Goal: Task Accomplishment & Management: Manage account settings

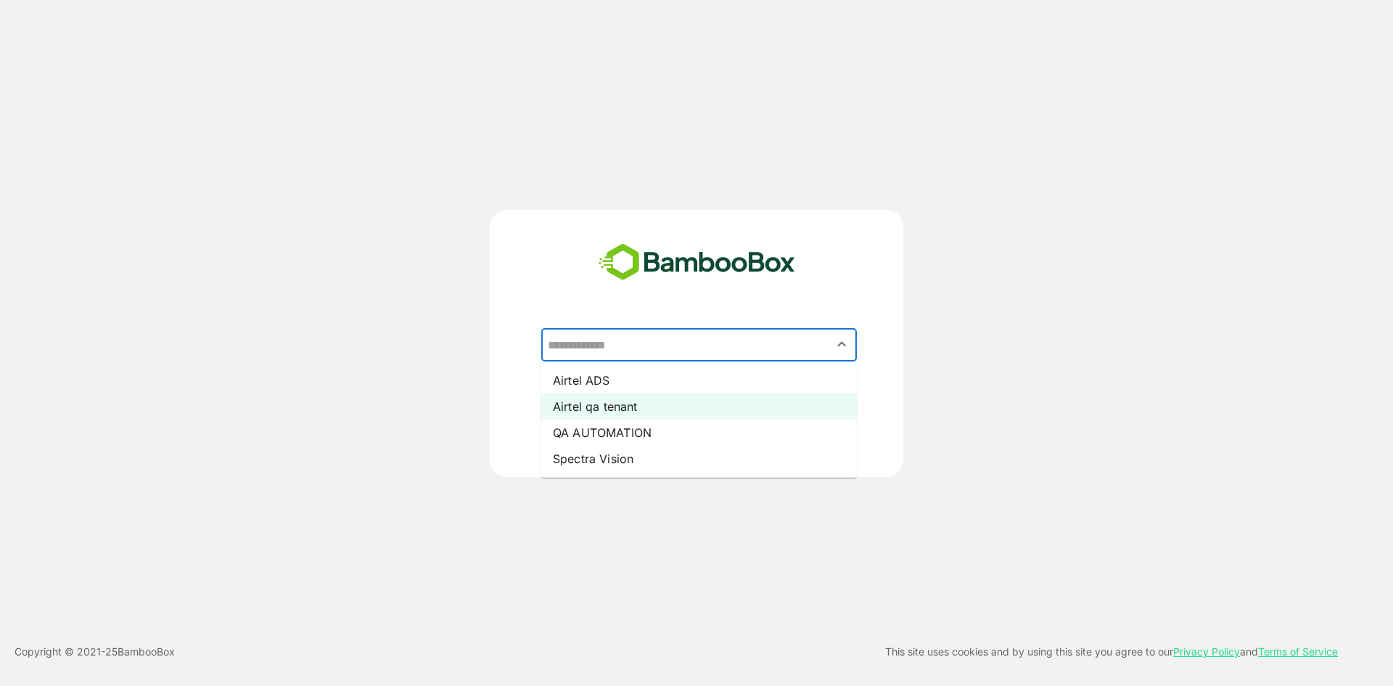
drag, startPoint x: 629, startPoint y: 342, endPoint x: 674, endPoint y: 419, distance: 88.8
click at [674, 408] on div "​ Airtel ADS Airtel qa tenant QA AUTOMATION Spectra Vision" at bounding box center [696, 368] width 361 height 80
click at [655, 408] on li "Airtel qa tenant" at bounding box center [699, 406] width 316 height 26
type input "**********"
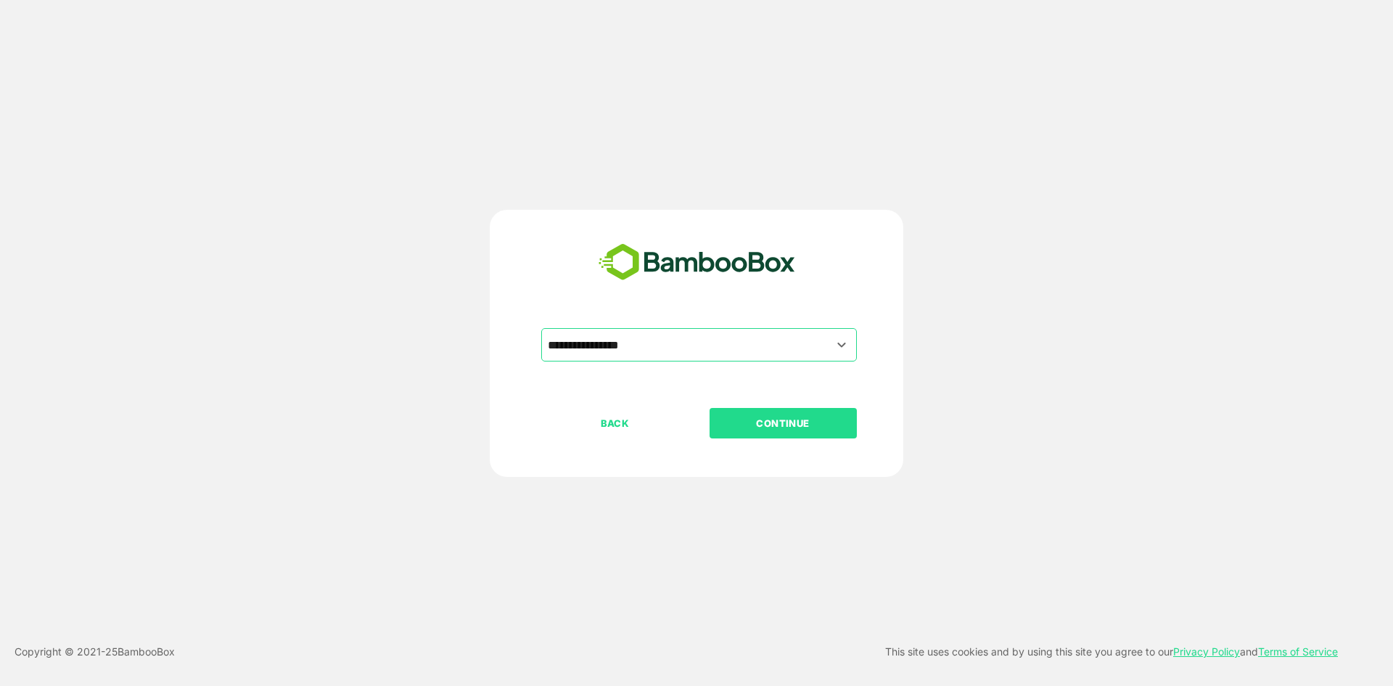
click at [766, 419] on p "CONTINUE" at bounding box center [783, 423] width 145 height 16
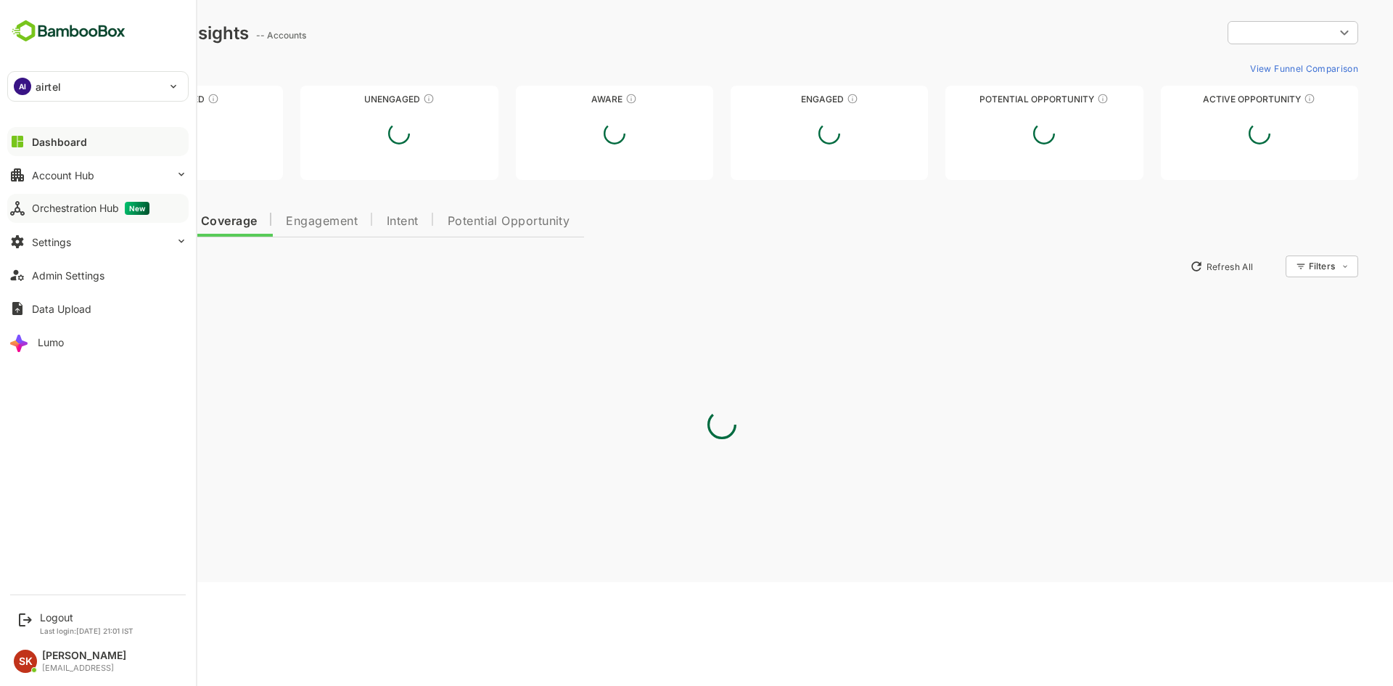
type input "********"
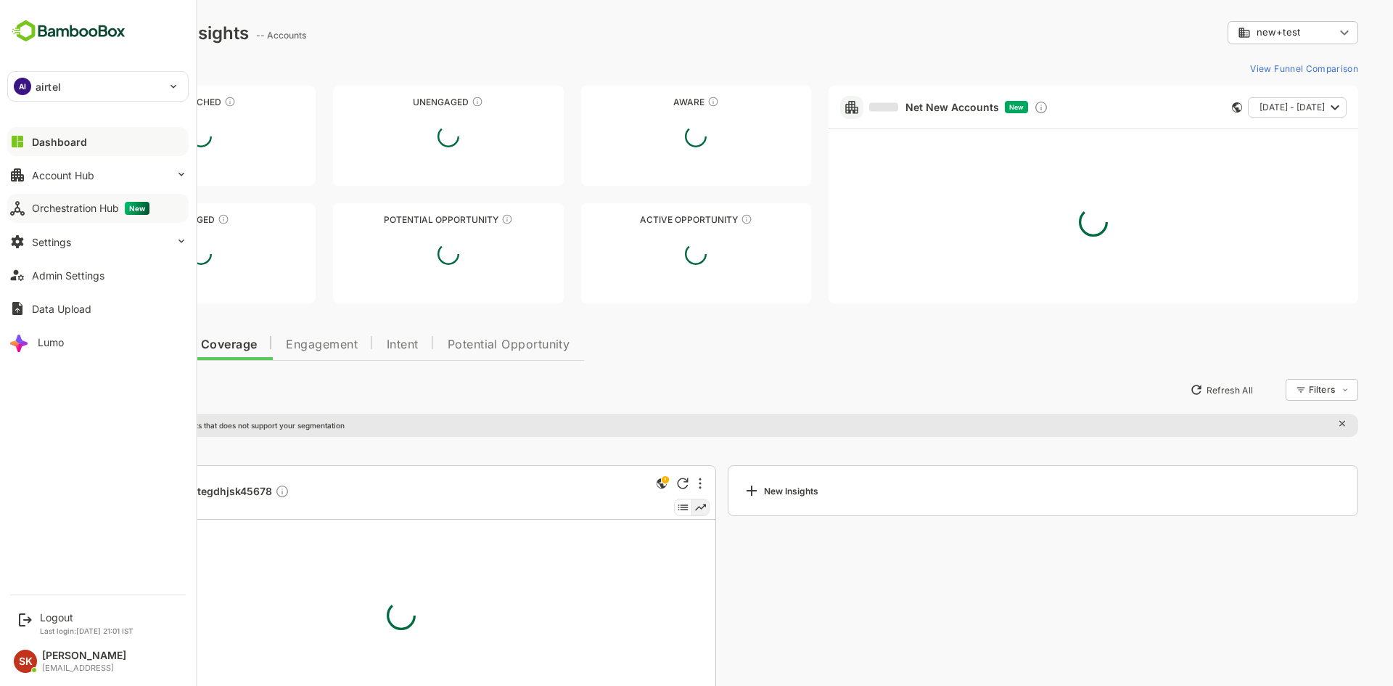
click at [105, 210] on div "Orchestration Hub New" at bounding box center [91, 208] width 118 height 13
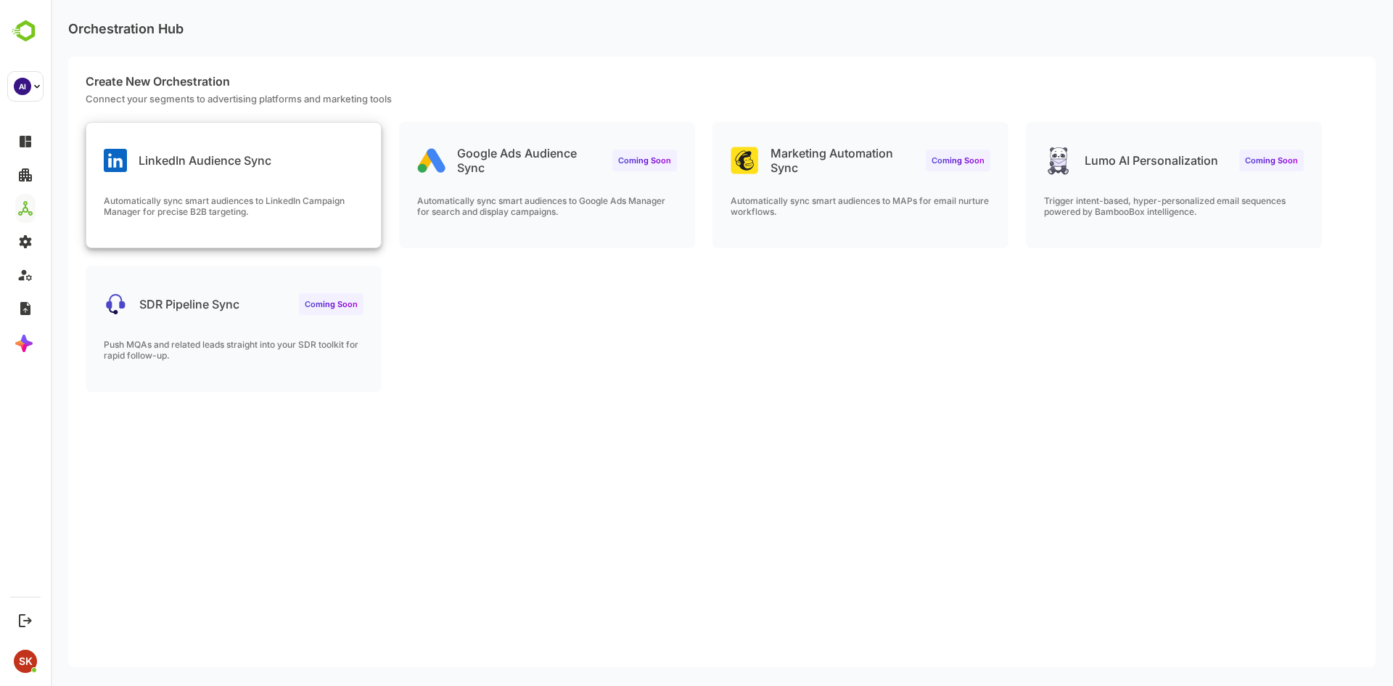
click at [259, 173] on div "LinkedIn Audience Sync" at bounding box center [233, 149] width 295 height 52
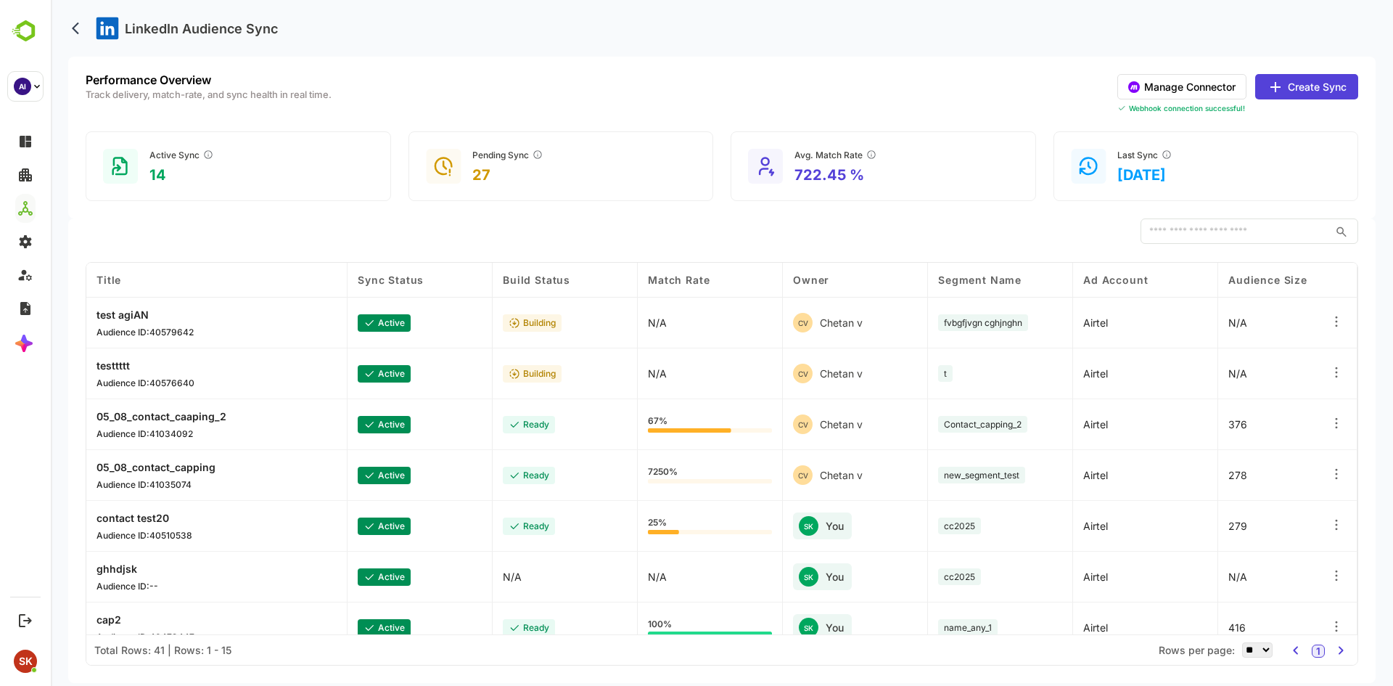
click at [1335, 89] on button "Create Sync" at bounding box center [1307, 86] width 103 height 25
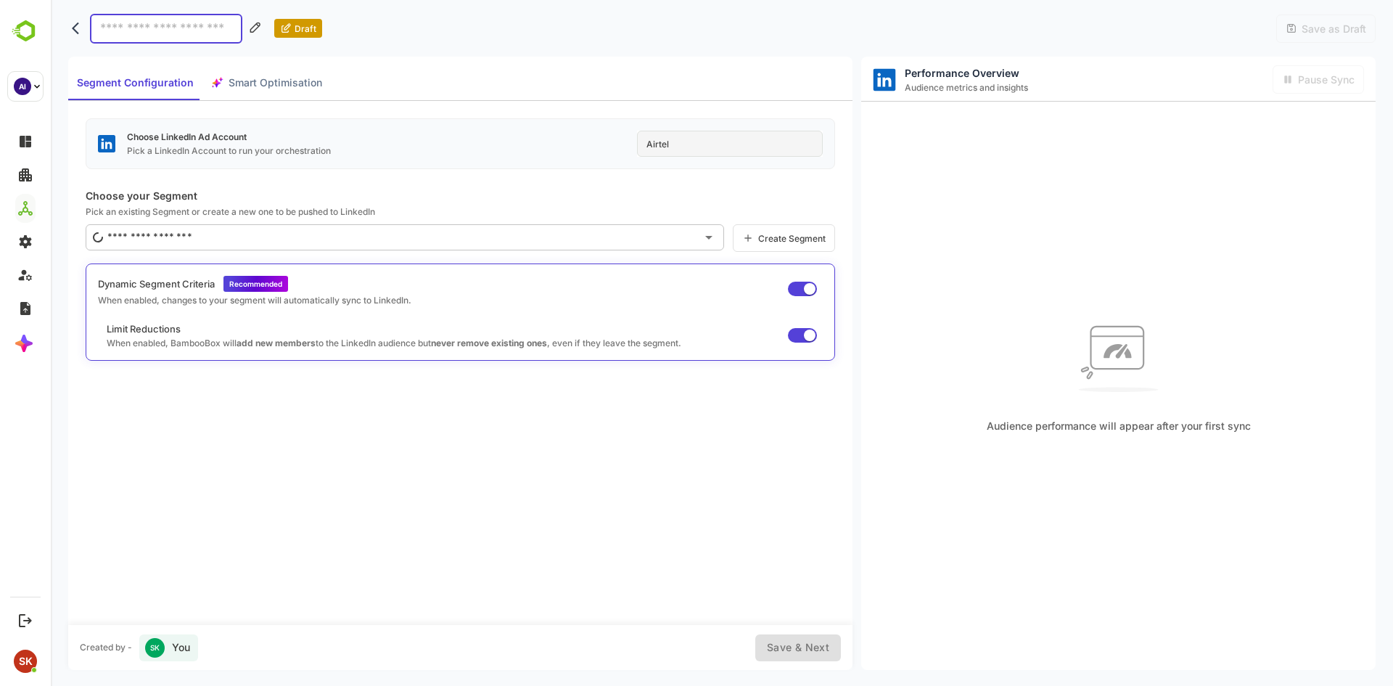
click at [719, 142] on div "Airtel" at bounding box center [730, 144] width 186 height 26
click at [70, 28] on button "back" at bounding box center [79, 28] width 22 height 22
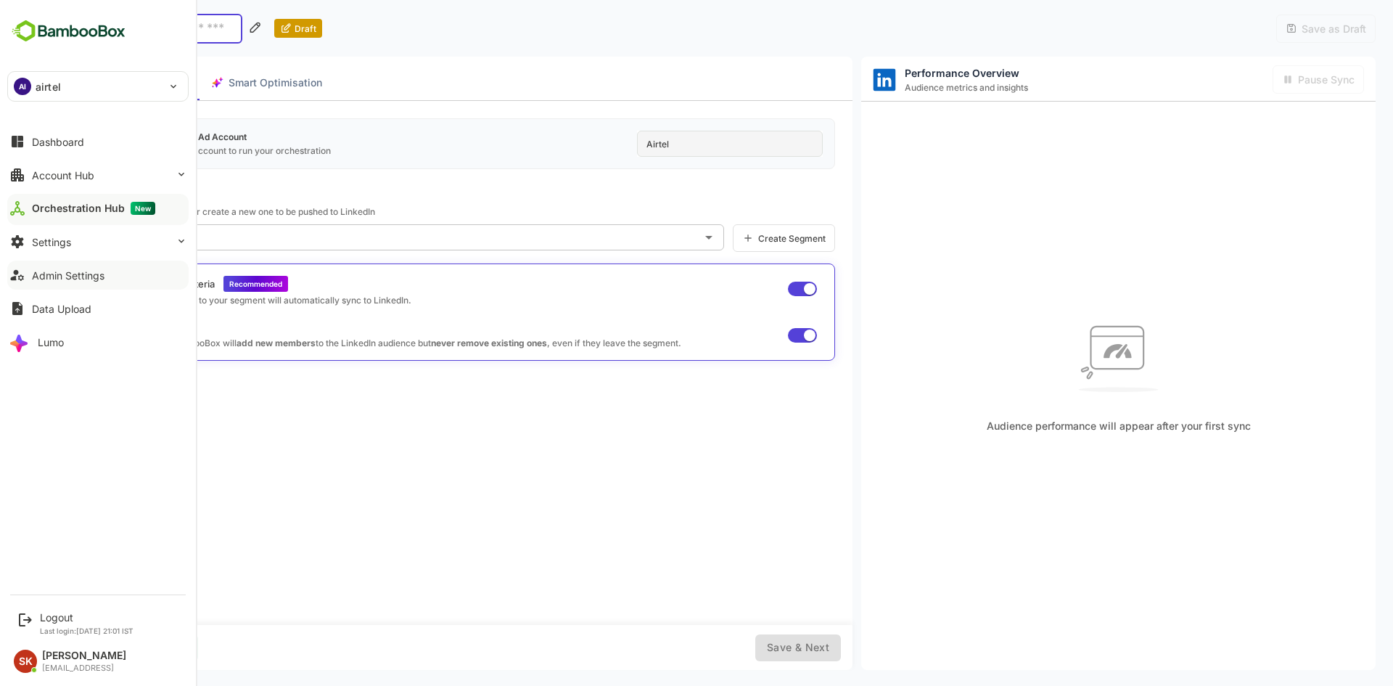
click at [75, 279] on div "Admin Settings" at bounding box center [68, 275] width 73 height 12
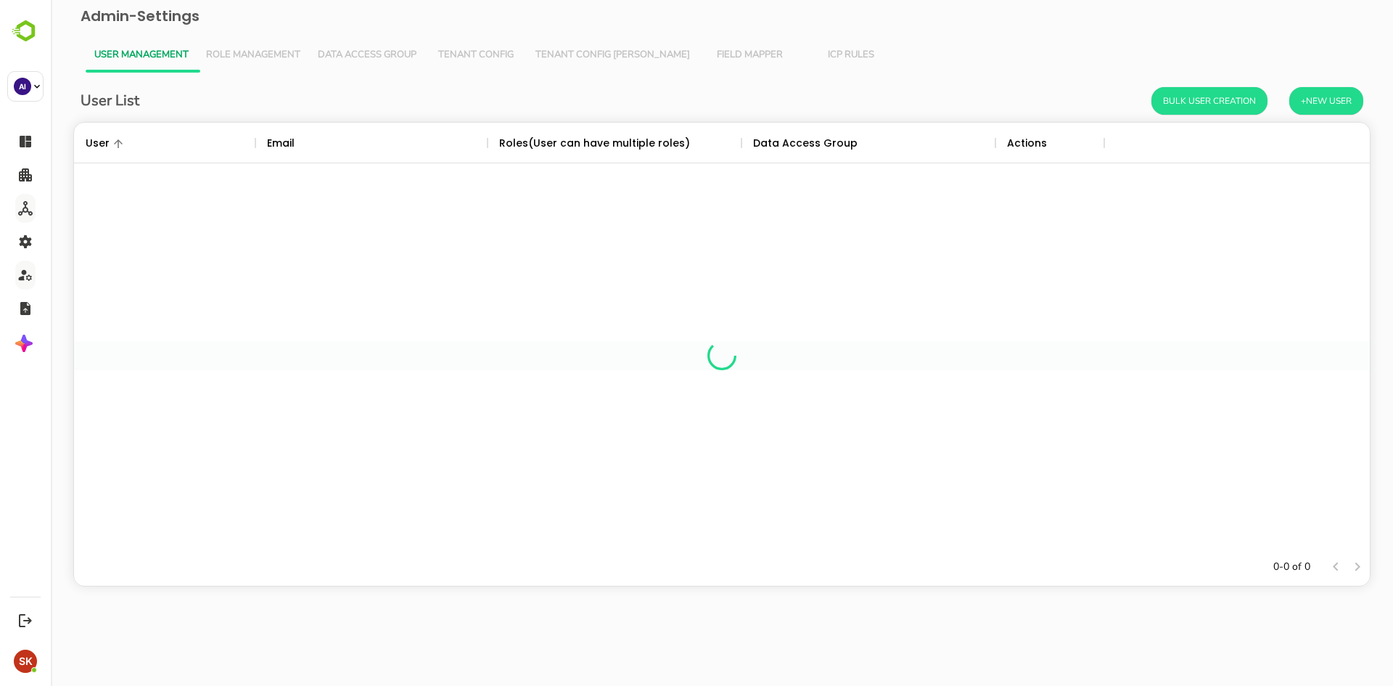
scroll to position [414, 1285]
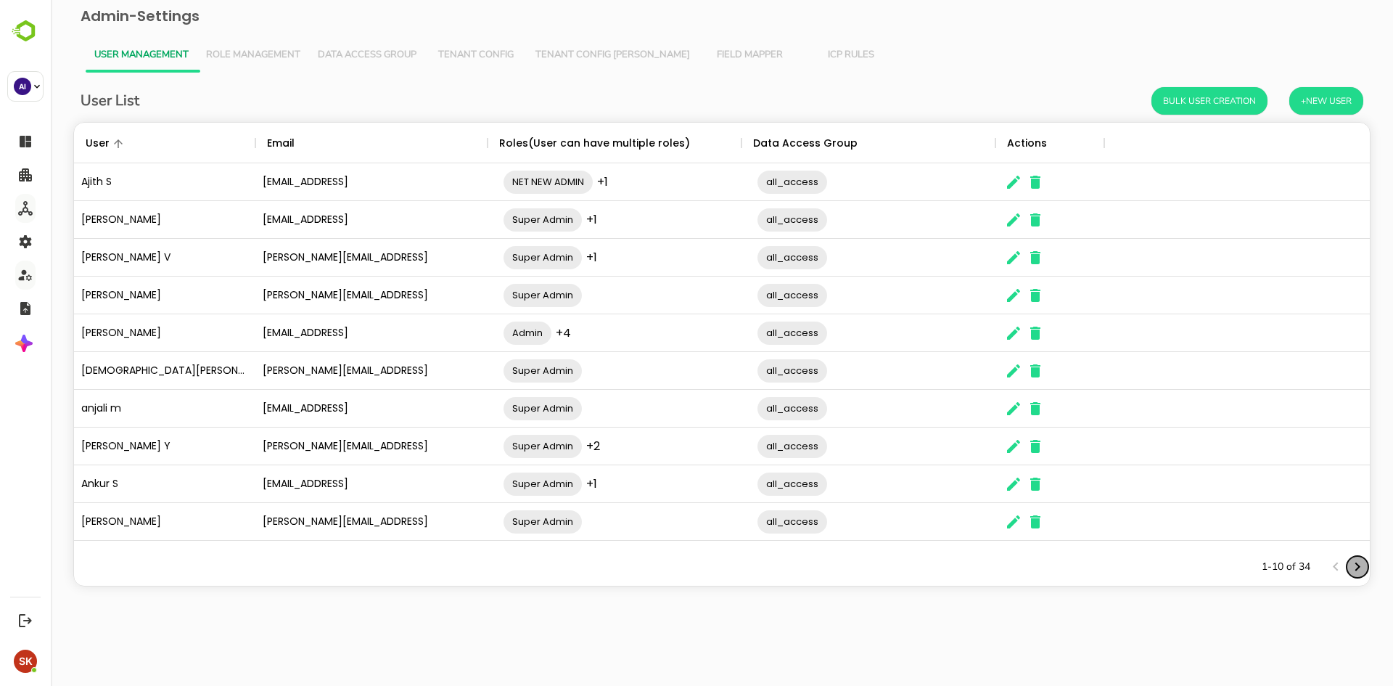
click at [1356, 570] on icon "Next page" at bounding box center [1358, 566] width 5 height 9
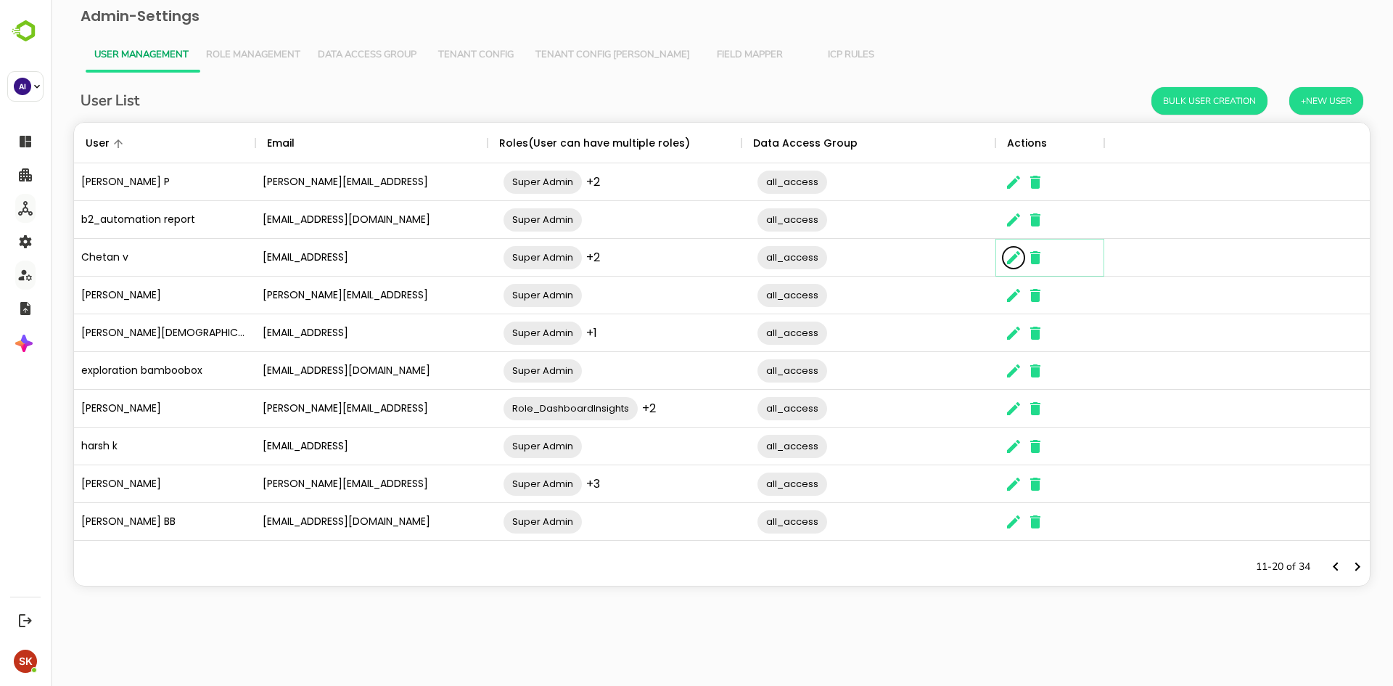
click at [1008, 258] on icon "The User Data" at bounding box center [1013, 257] width 17 height 17
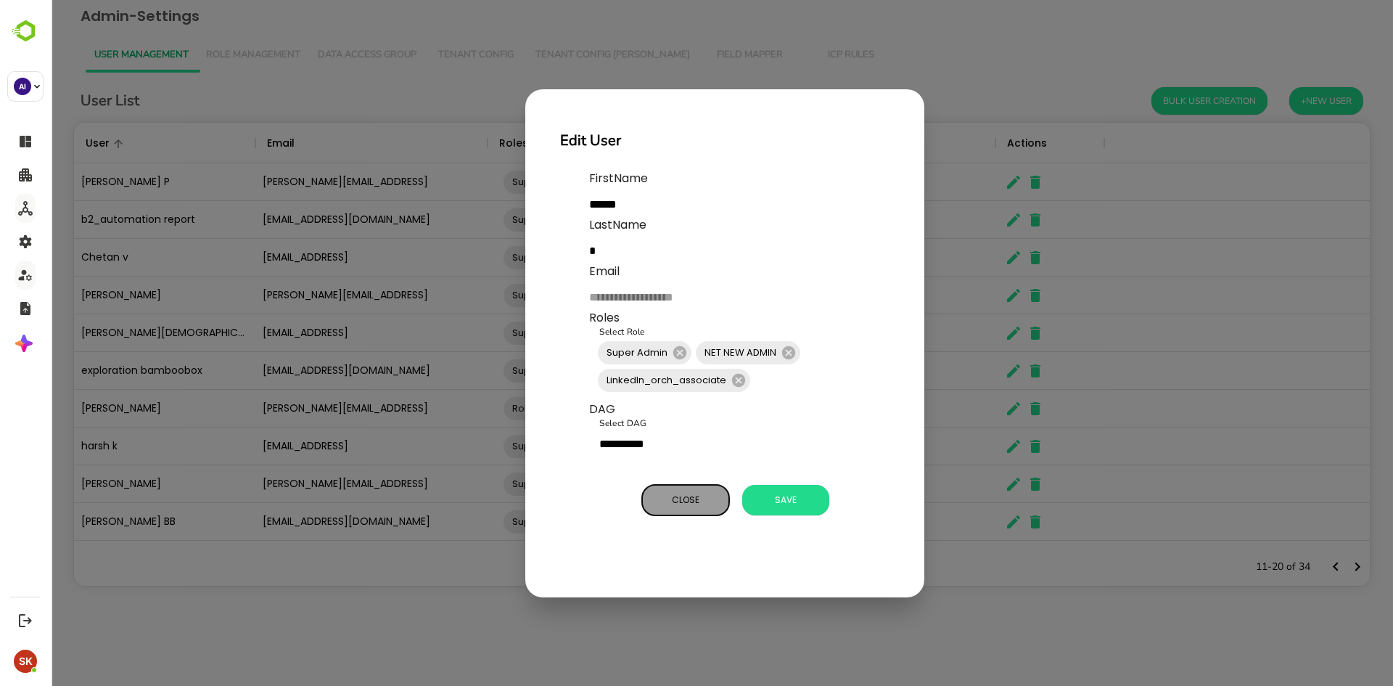
click at [679, 505] on span "Close" at bounding box center [686, 500] width 73 height 19
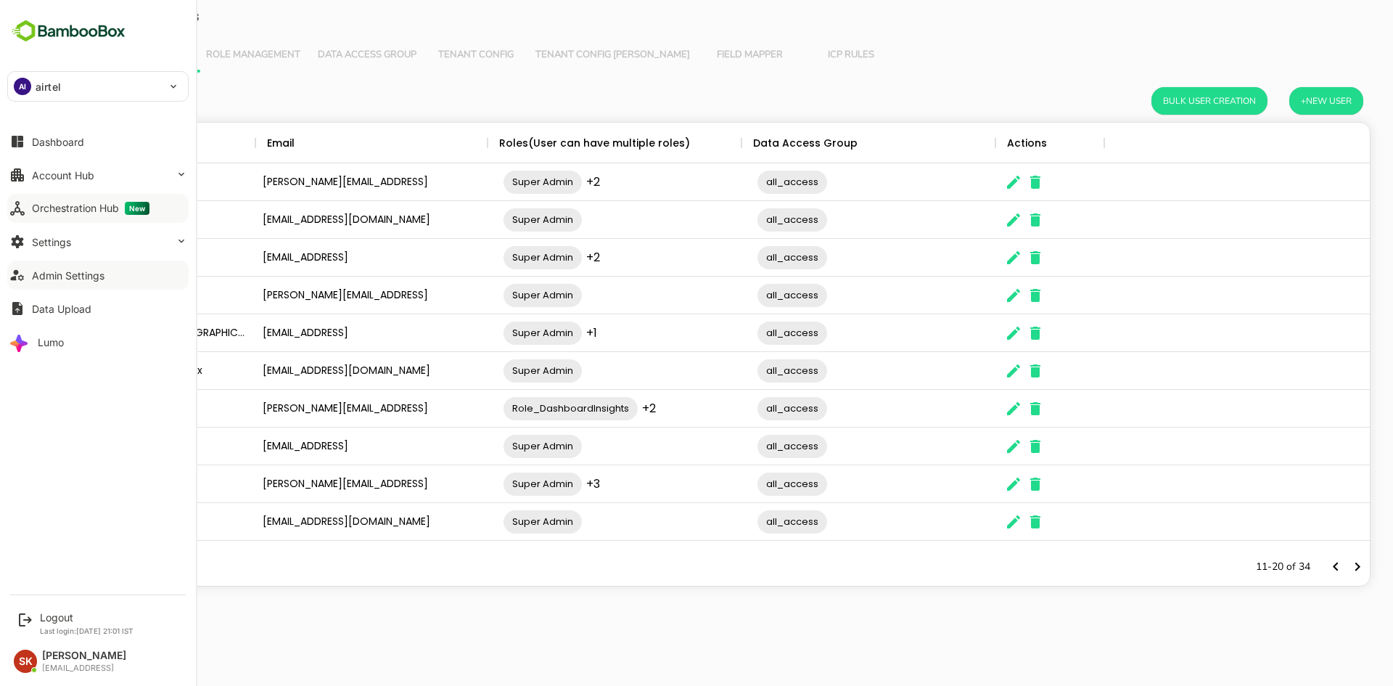
click at [89, 205] on div "Orchestration Hub New" at bounding box center [91, 208] width 118 height 13
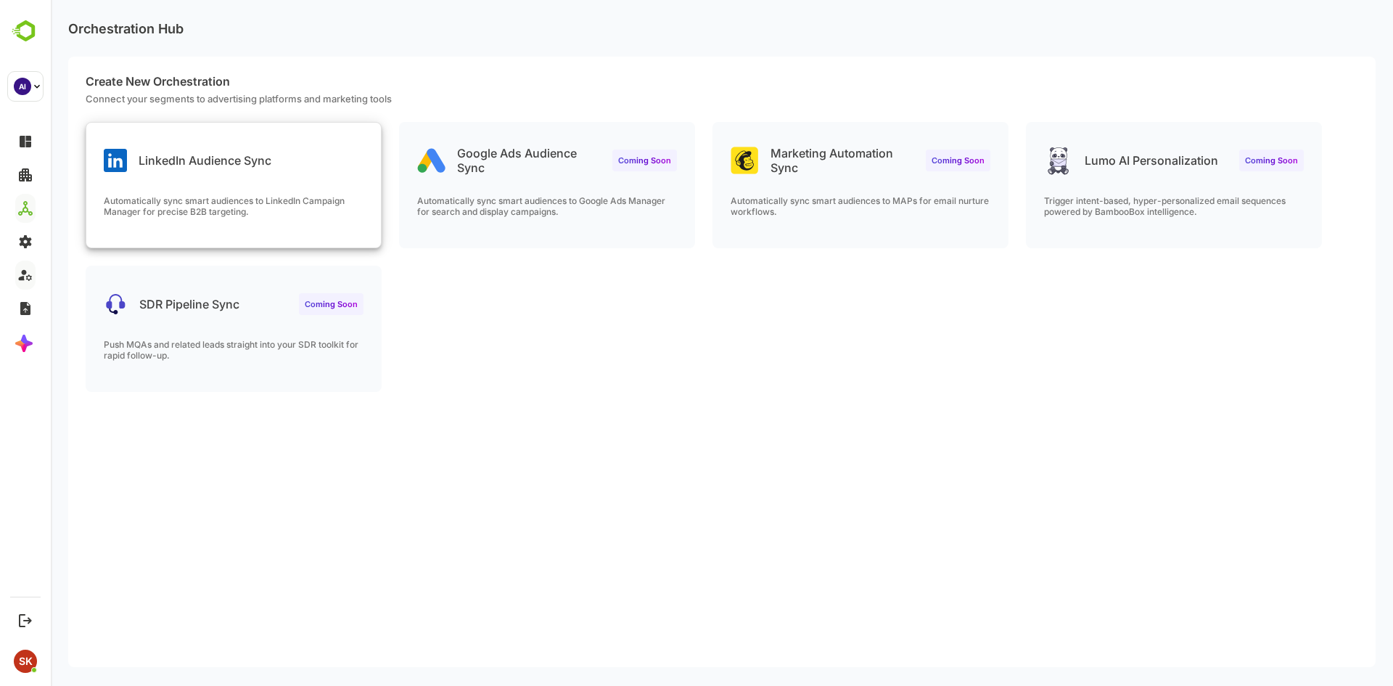
click at [176, 163] on p "LinkedIn Audience Sync" at bounding box center [205, 160] width 133 height 15
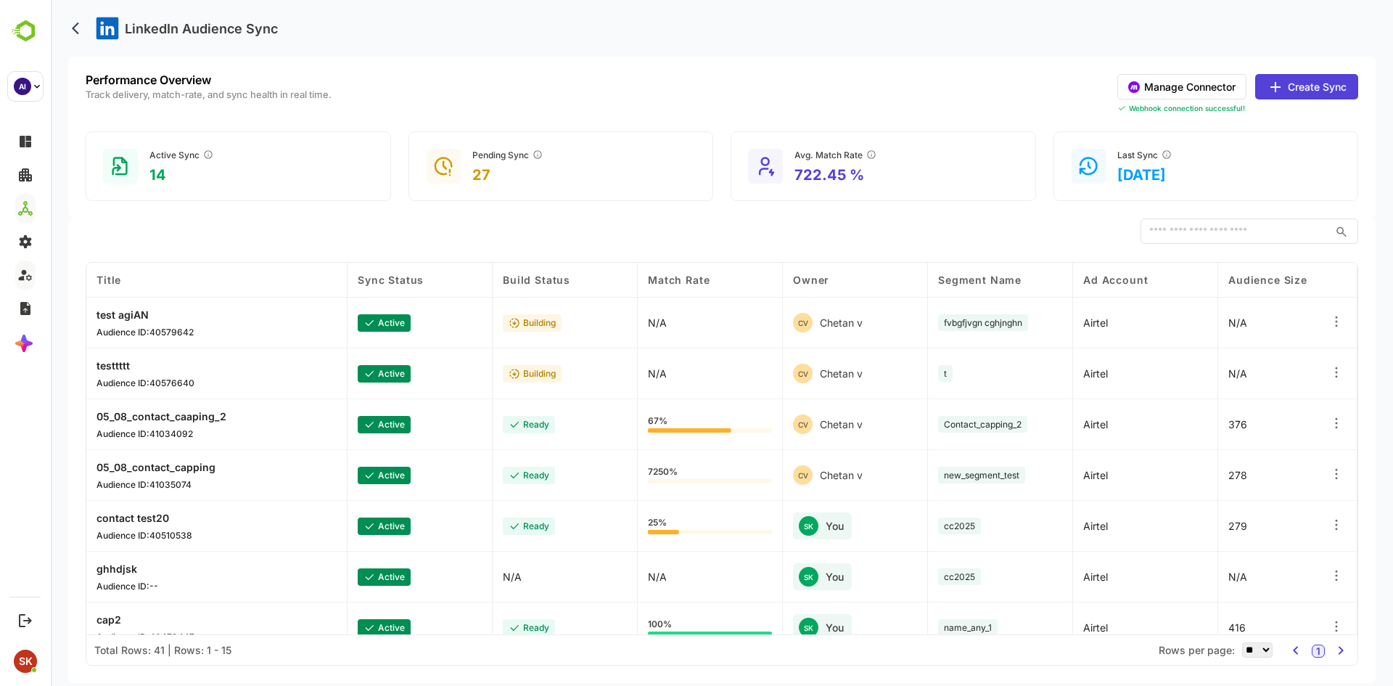
click at [1170, 78] on button "Manage Connector" at bounding box center [1182, 86] width 129 height 25
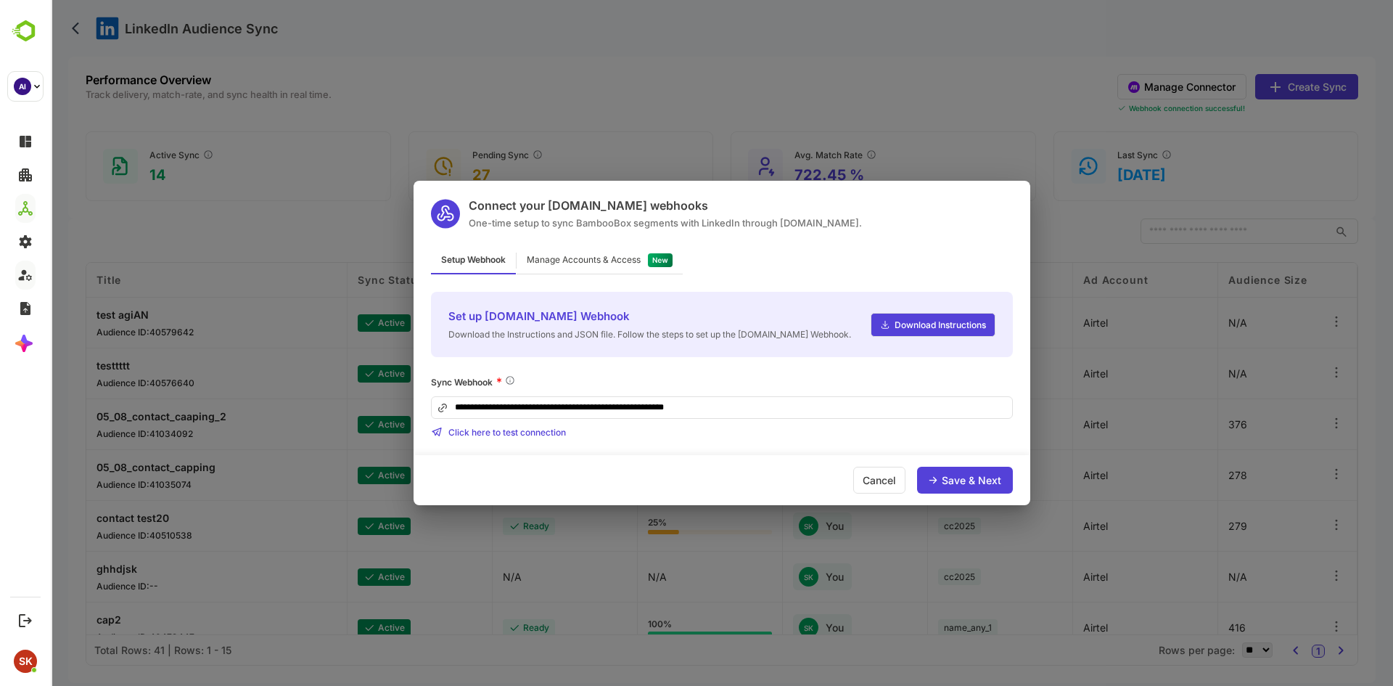
click at [584, 265] on div "Manage Accounts & Access" at bounding box center [600, 260] width 166 height 28
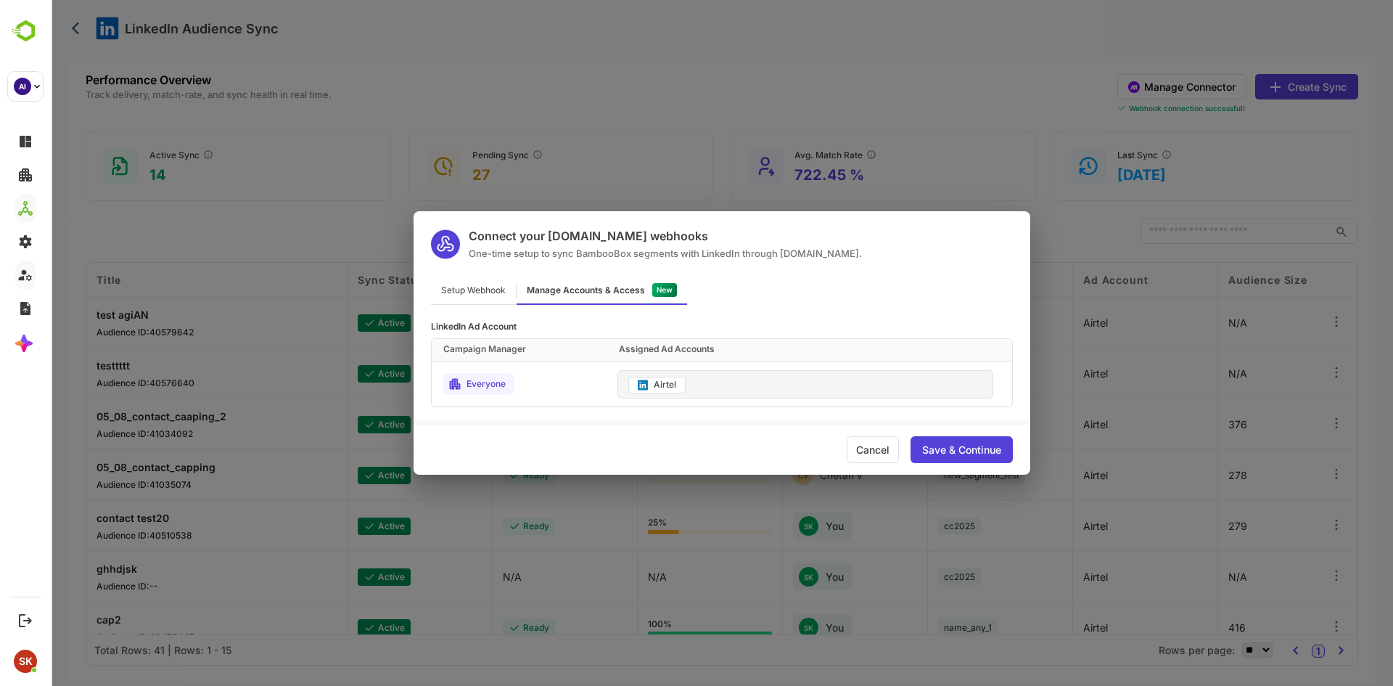
click at [875, 453] on div "Cancel" at bounding box center [873, 449] width 52 height 27
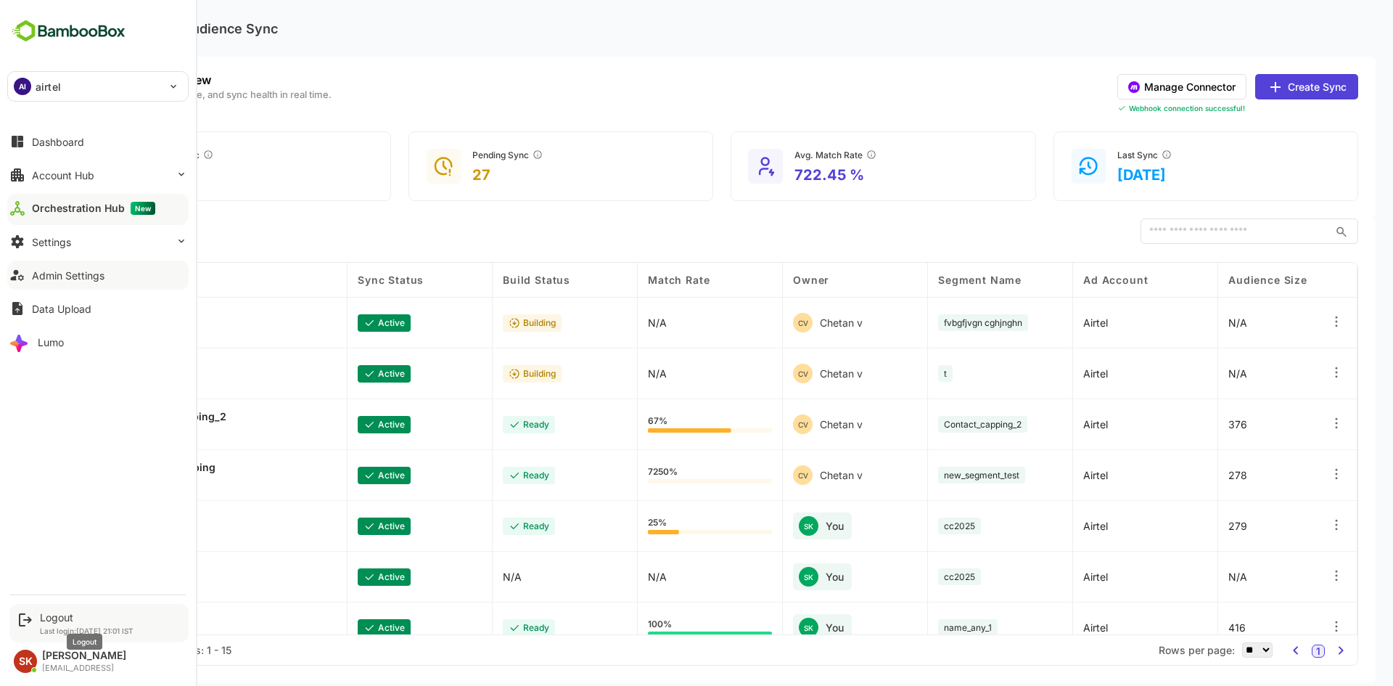
click at [57, 616] on div "Logout" at bounding box center [87, 617] width 94 height 12
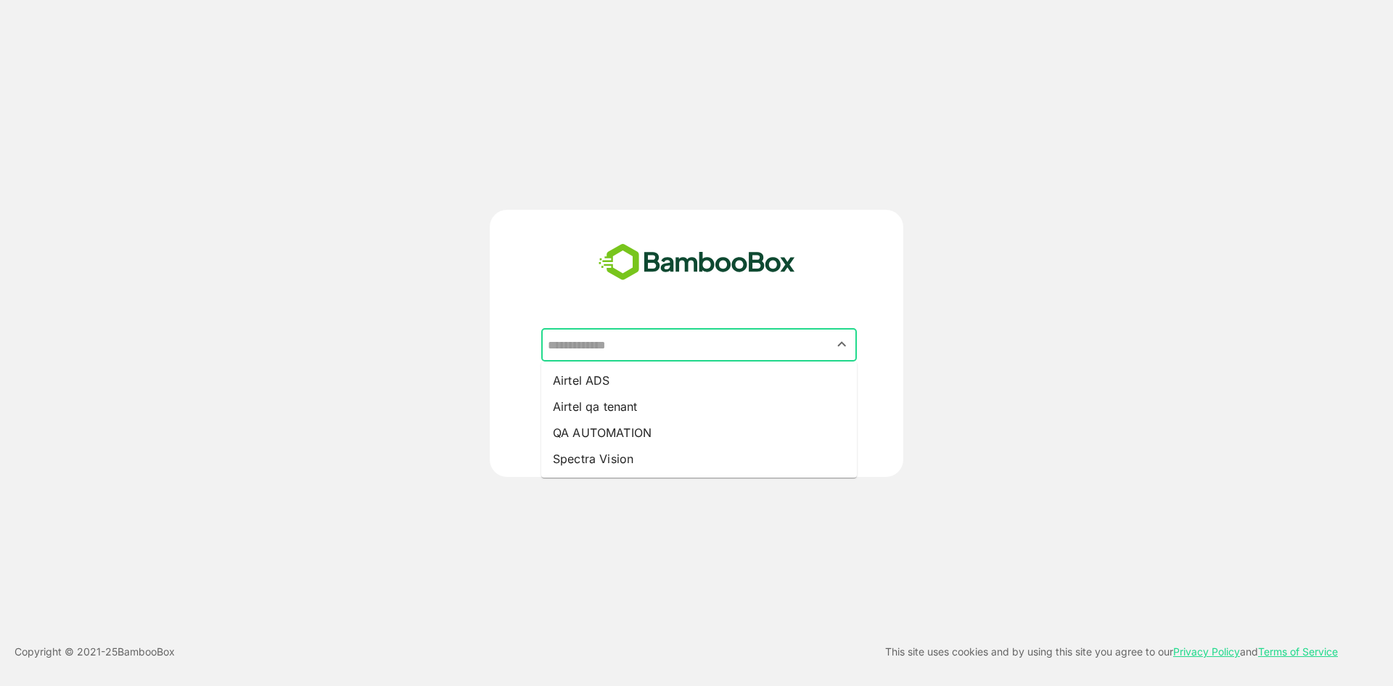
click at [605, 343] on input "text" at bounding box center [699, 345] width 310 height 28
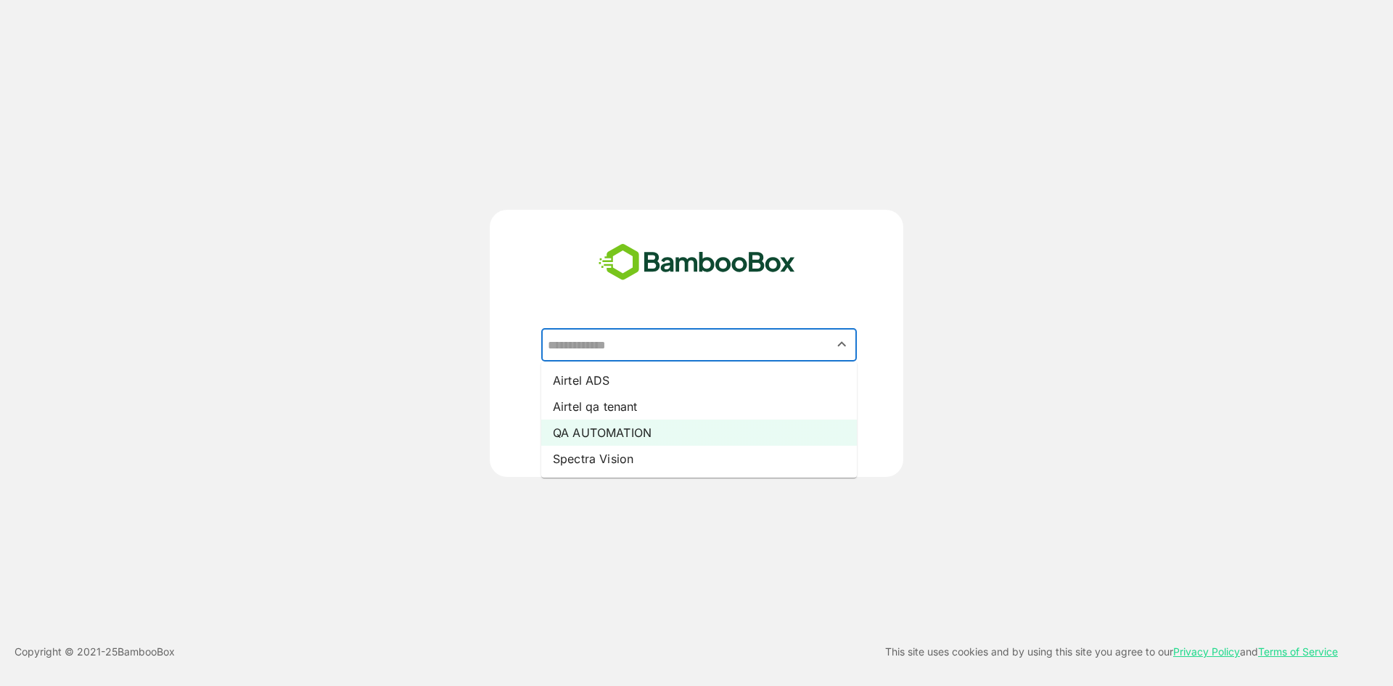
click at [668, 424] on li "QA AUTOMATION" at bounding box center [699, 432] width 316 height 26
type input "**********"
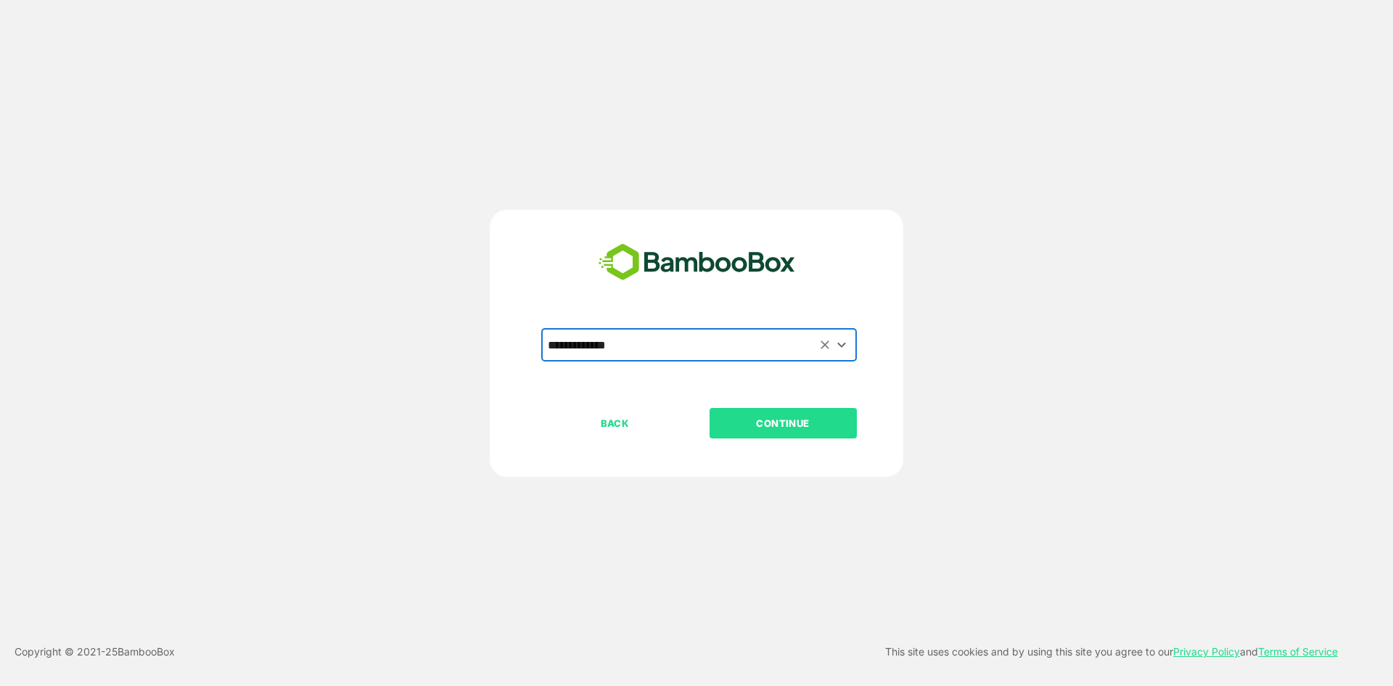
click at [786, 420] on p "CONTINUE" at bounding box center [783, 423] width 145 height 16
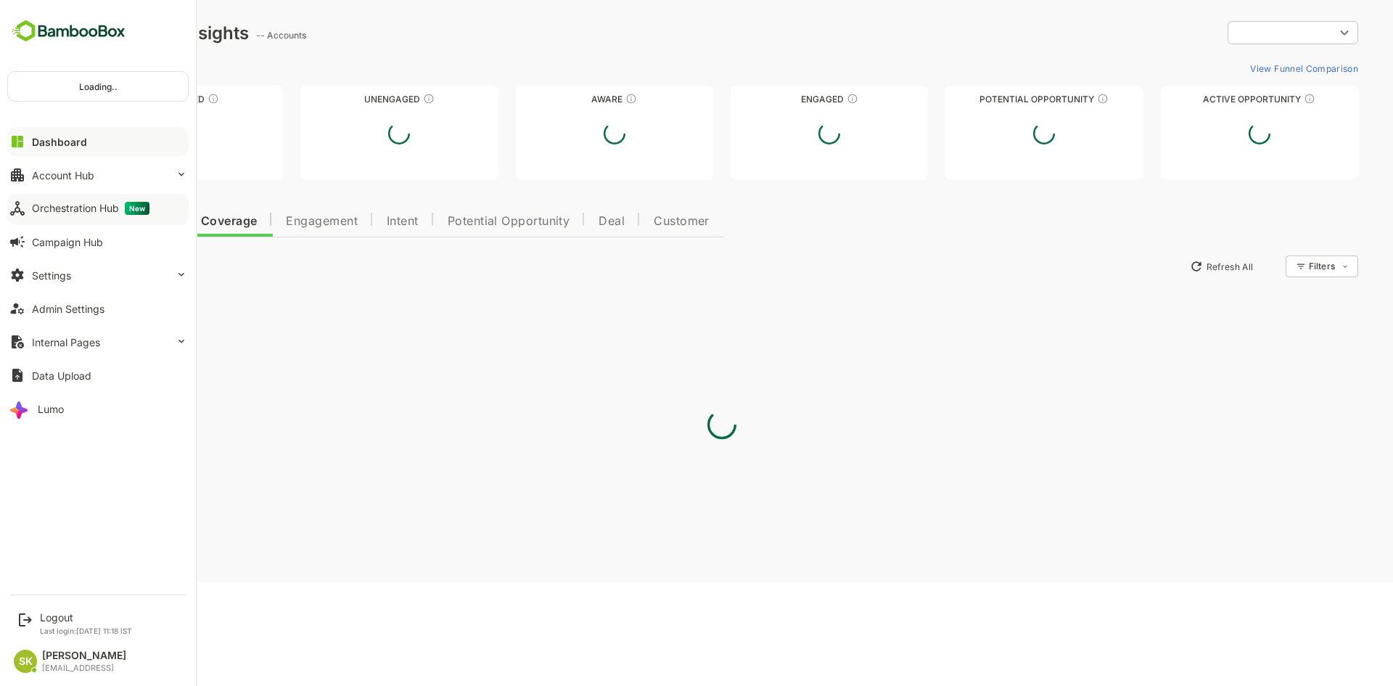
click at [126, 202] on span "New" at bounding box center [137, 208] width 25 height 13
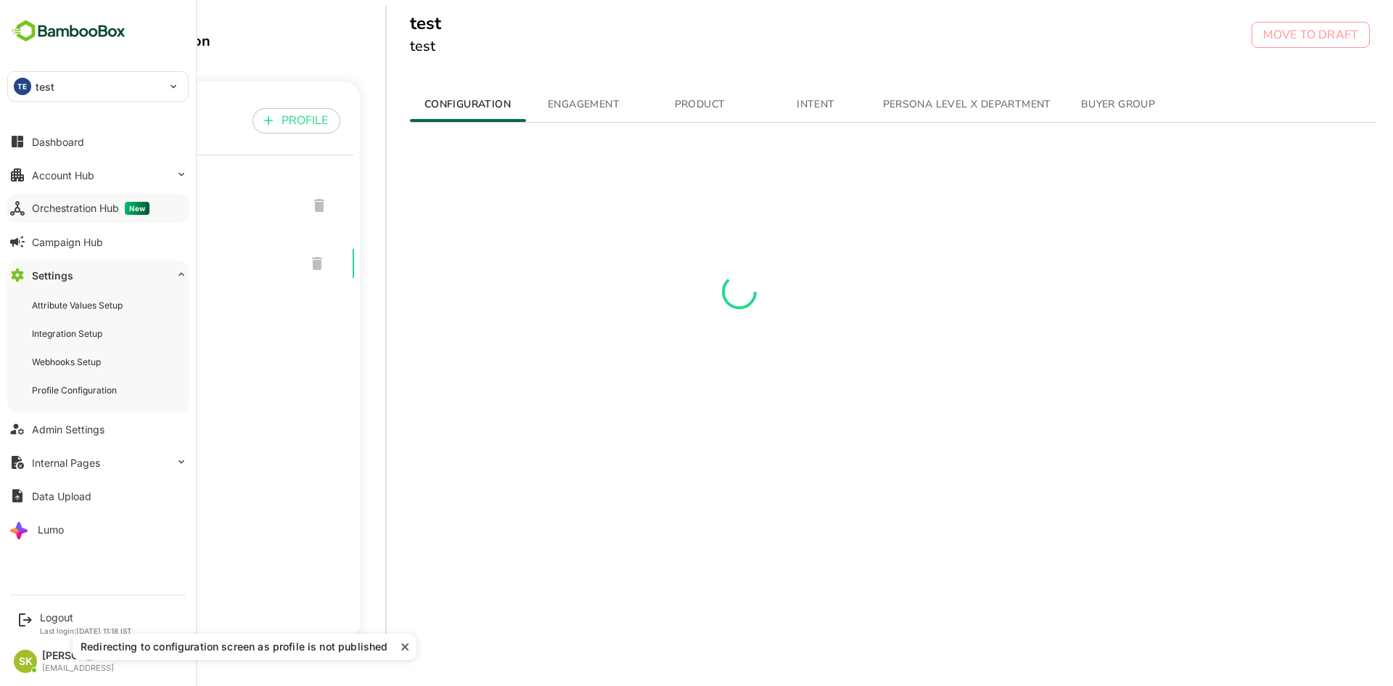
click at [86, 211] on div "Orchestration Hub New" at bounding box center [91, 208] width 118 height 13
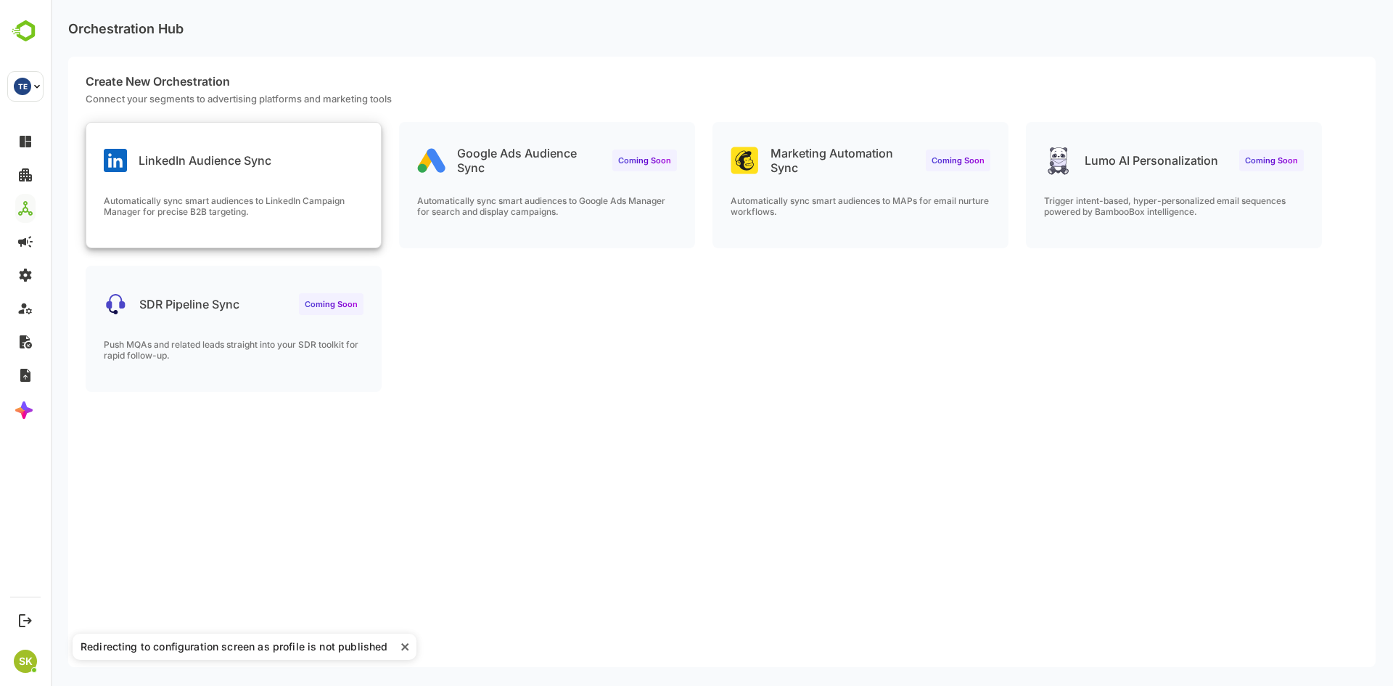
click at [322, 165] on div "LinkedIn Audience Sync" at bounding box center [233, 149] width 295 height 52
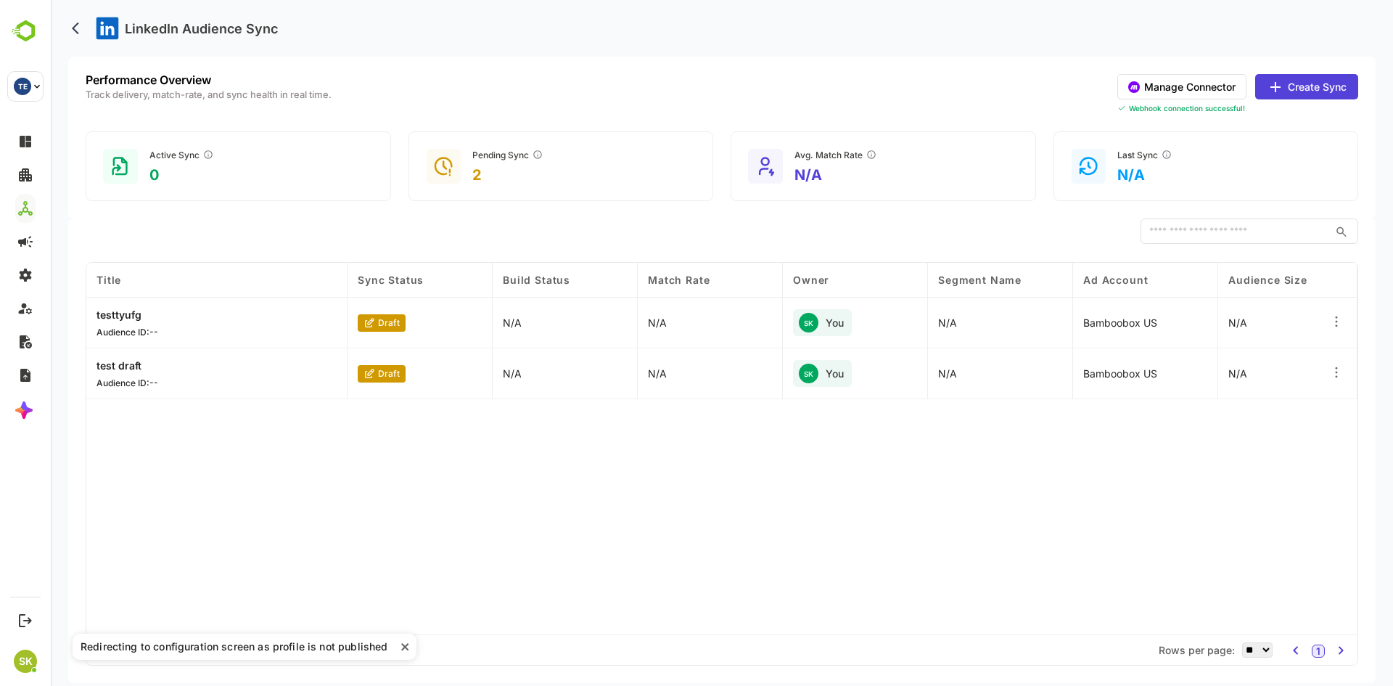
click at [1140, 83] on button "Manage Connector" at bounding box center [1182, 86] width 129 height 25
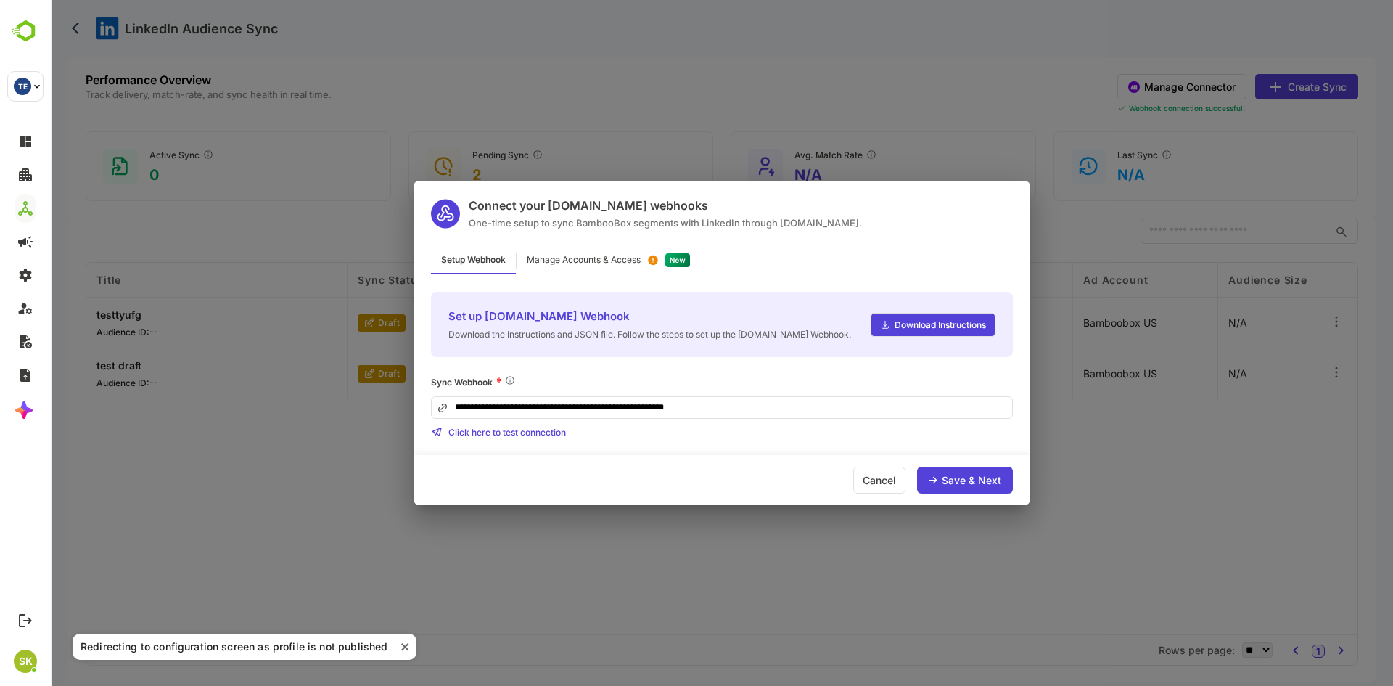
click at [630, 261] on div "Manage Accounts & Access" at bounding box center [584, 259] width 114 height 9
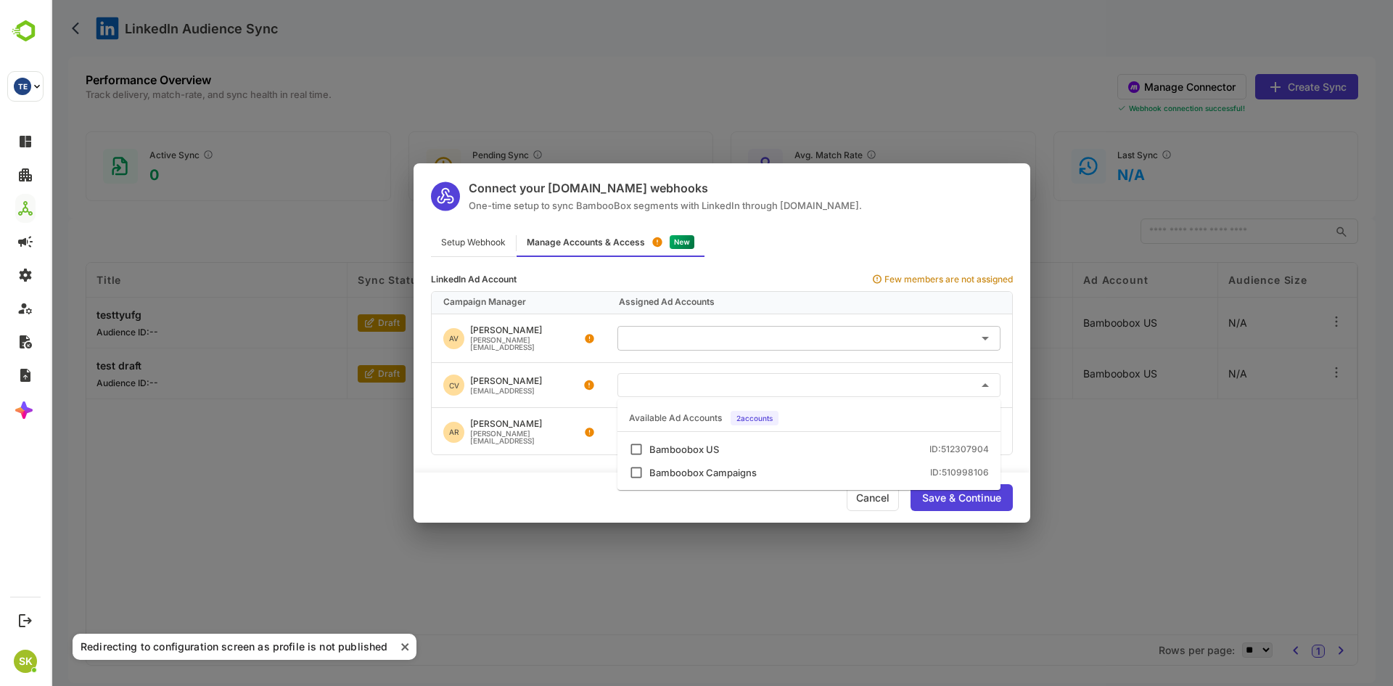
click at [731, 374] on input "text" at bounding box center [809, 385] width 372 height 24
click at [734, 451] on div "Bamboobox US ID: 512307904" at bounding box center [820, 449] width 340 height 9
click at [951, 494] on div "Save & Continue" at bounding box center [961, 498] width 79 height 10
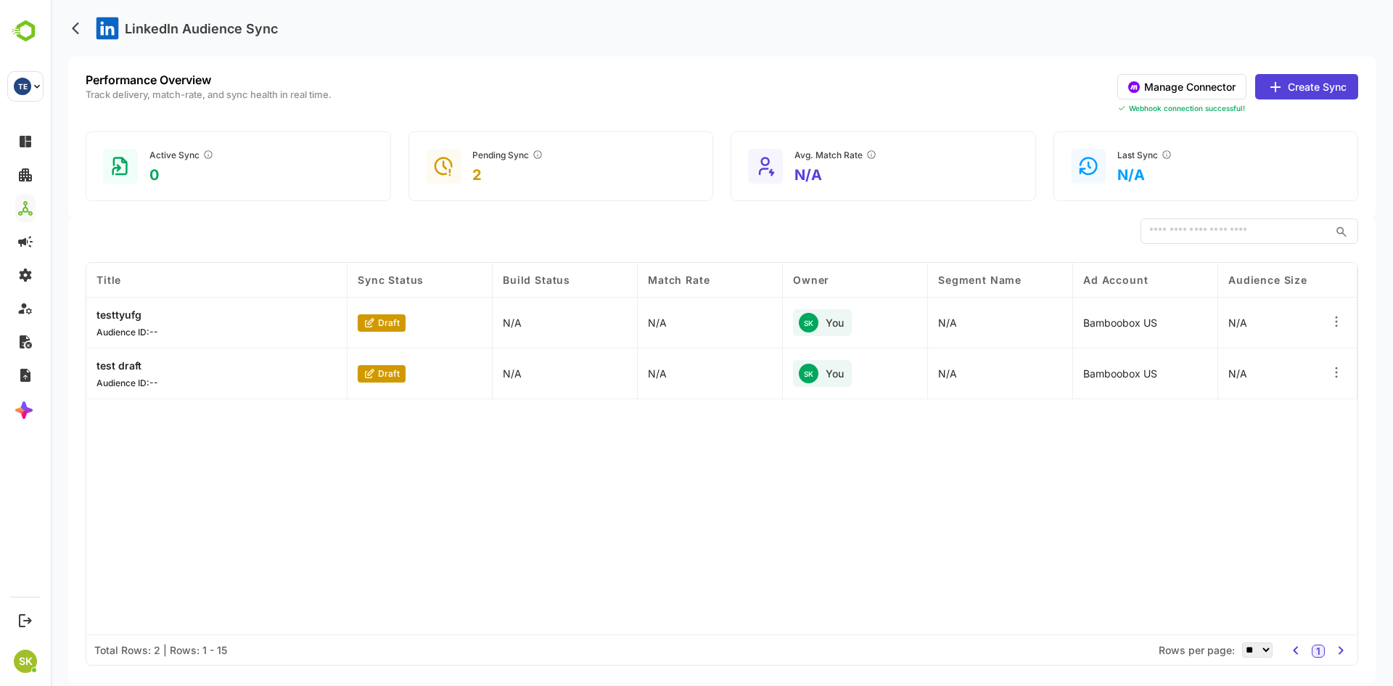
click at [432, 508] on div "Title Sync Status Build Status Match Rate Owner Segment Name Ad Account Audienc…" at bounding box center [722, 449] width 1272 height 372
click at [1168, 86] on button "Manage Connector" at bounding box center [1182, 86] width 129 height 25
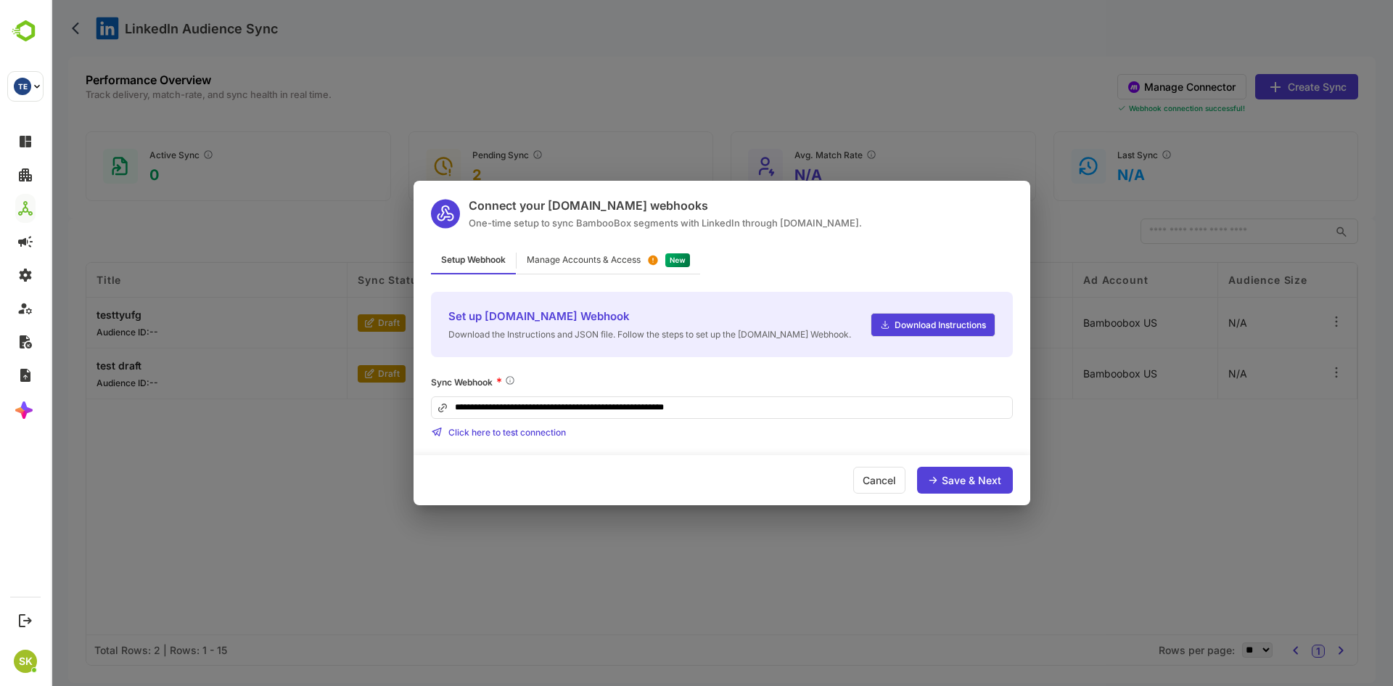
click at [644, 252] on div "Manage Accounts & Access" at bounding box center [609, 260] width 184 height 28
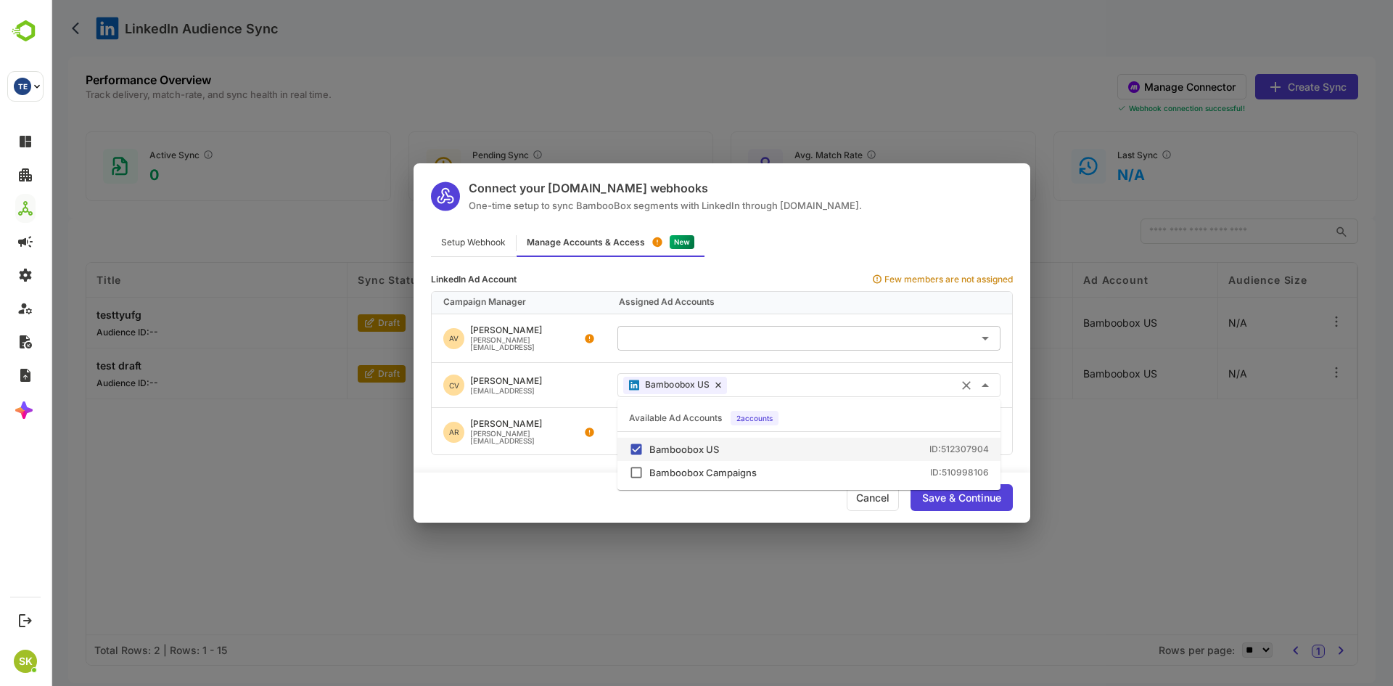
click at [806, 384] on input "text" at bounding box center [864, 385] width 262 height 24
click at [666, 475] on div "Bamboobox Campaigns" at bounding box center [703, 472] width 107 height 9
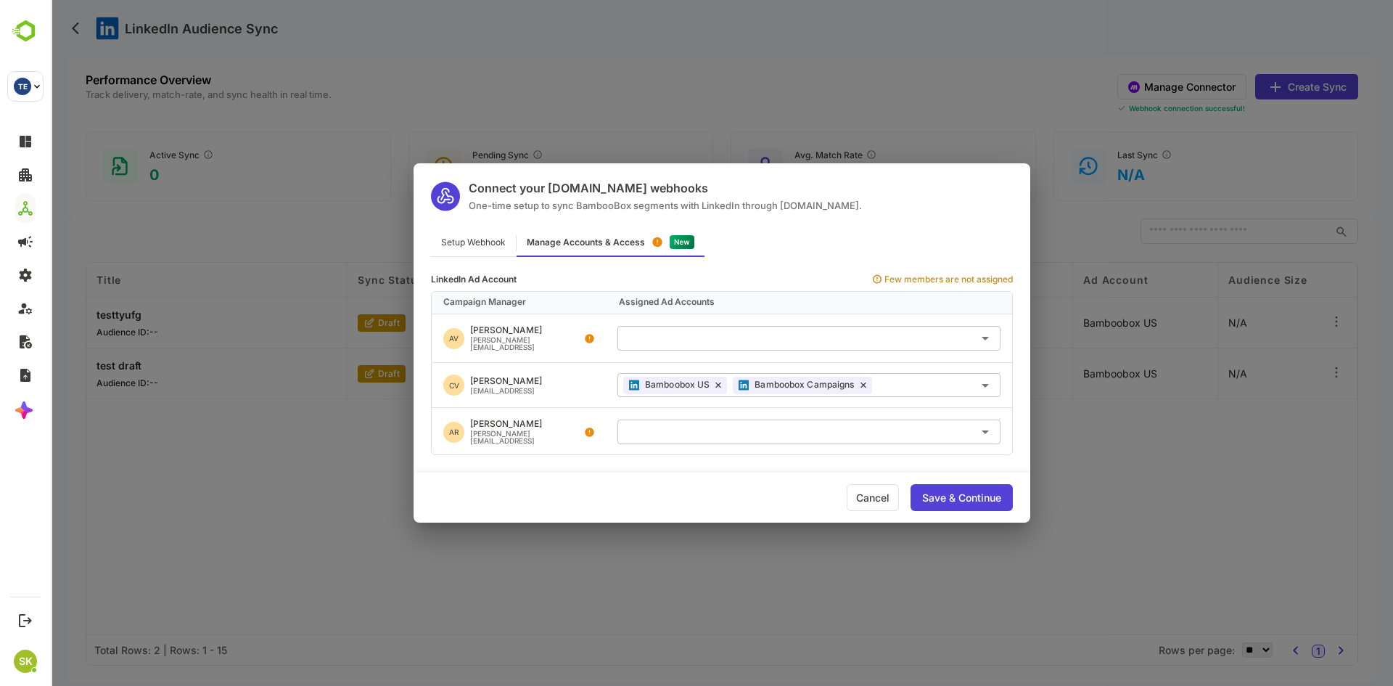
click at [729, 514] on div "Cancel Save & Continue" at bounding box center [722, 497] width 617 height 50
click at [953, 486] on div "Save & Continue" at bounding box center [962, 497] width 102 height 27
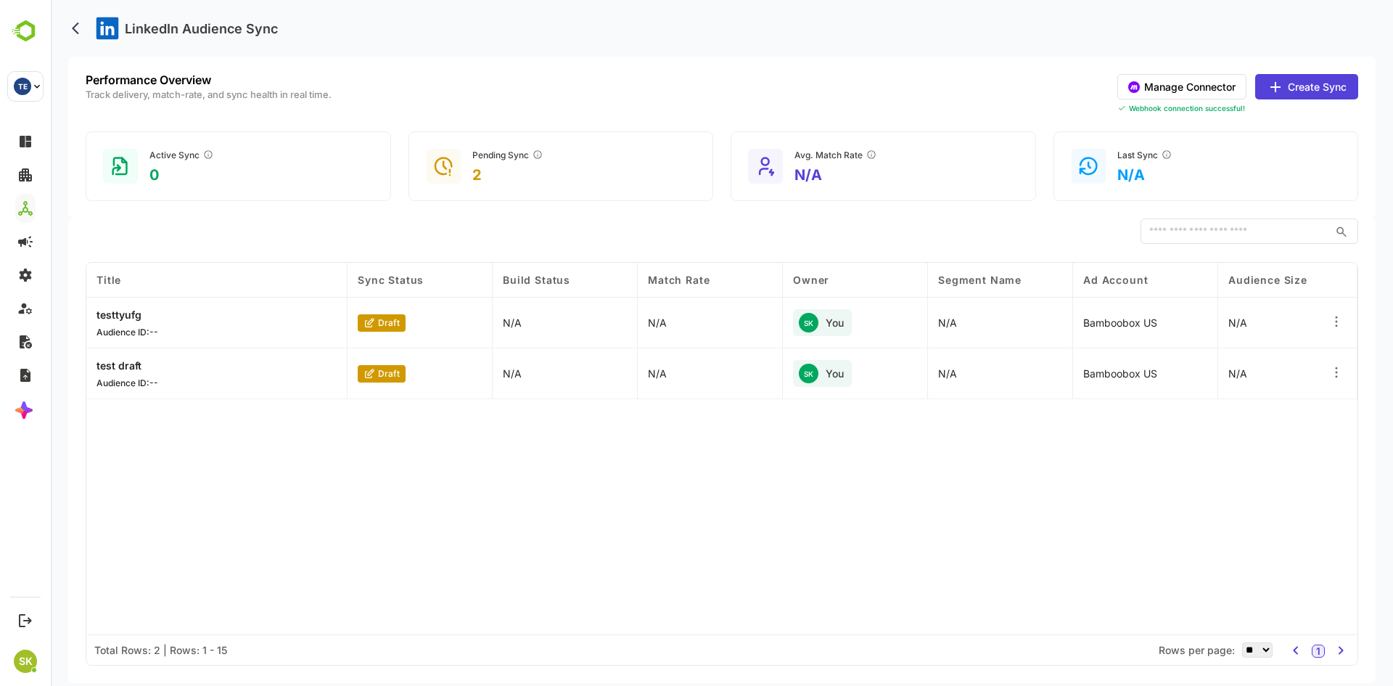
click at [653, 477] on div "Title Sync Status Build Status Match Rate Owner Segment Name Ad Account Audienc…" at bounding box center [722, 449] width 1272 height 372
